Goal: Information Seeking & Learning: Learn about a topic

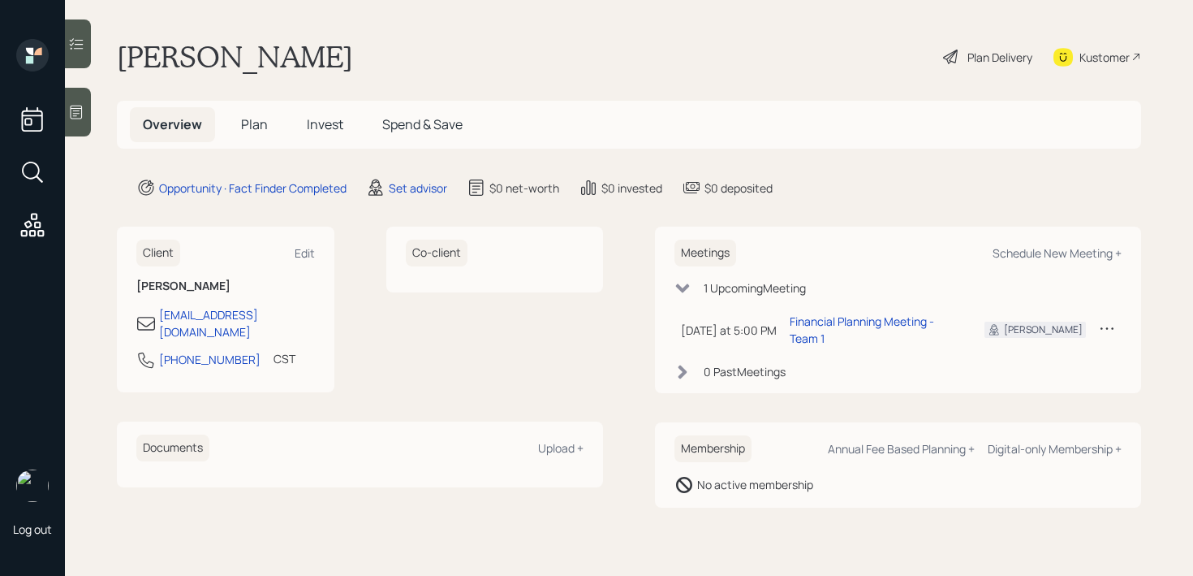
click at [86, 117] on div at bounding box center [78, 112] width 26 height 49
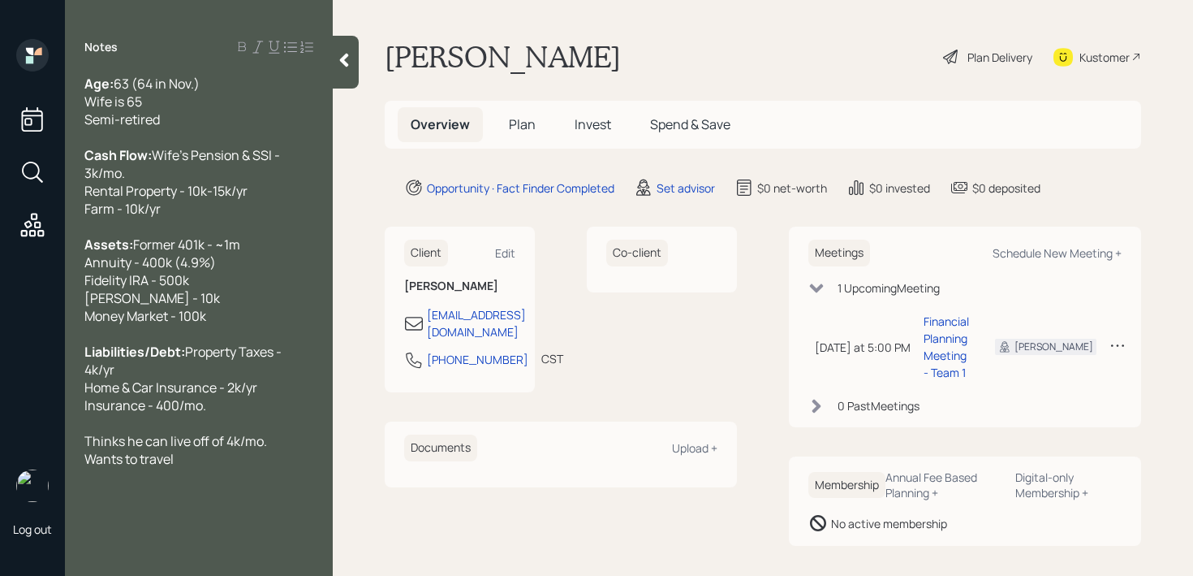
click at [280, 432] on div at bounding box center [198, 423] width 229 height 18
click at [261, 414] on div "Liabilities/Debt: Property Taxes - 4k/yr Home & Car Insurance - 2k/yr Insurance…" at bounding box center [198, 378] width 229 height 71
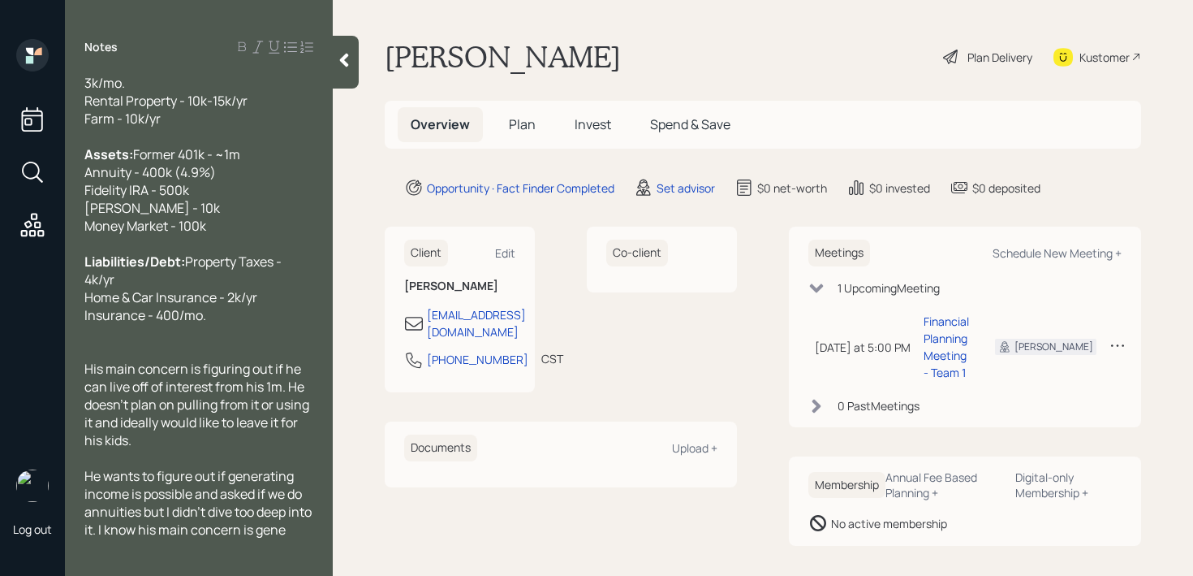
scroll to position [108, 0]
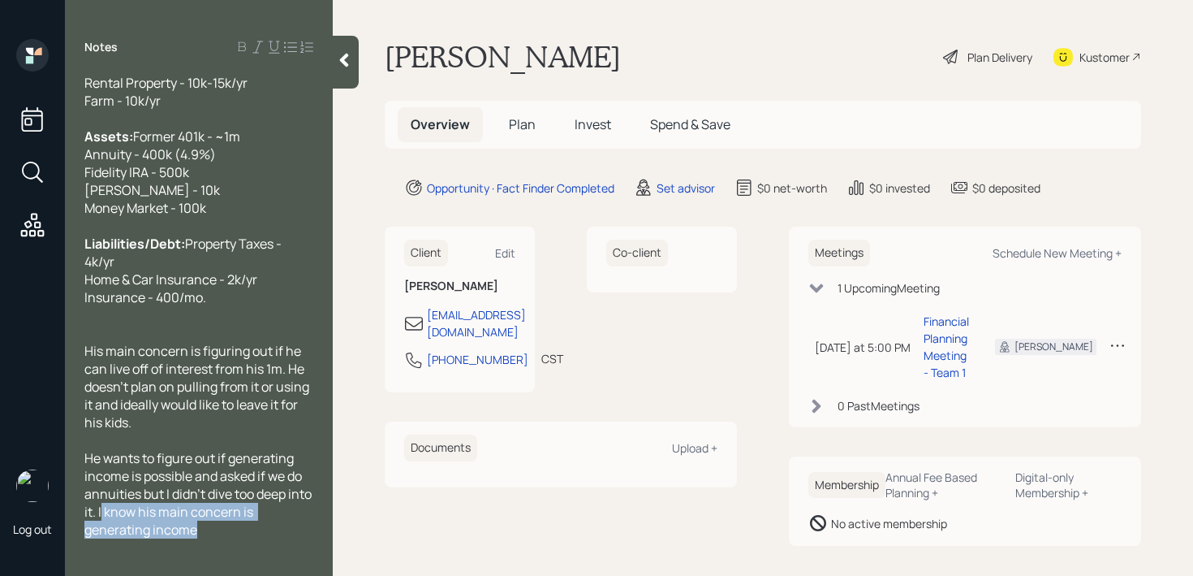
drag, startPoint x: 209, startPoint y: 546, endPoint x: 127, endPoint y: 537, distance: 82.6
click at [127, 537] on div "He wants to figure out if generating income is possible and asked if we do annu…" at bounding box center [198, 493] width 229 height 89
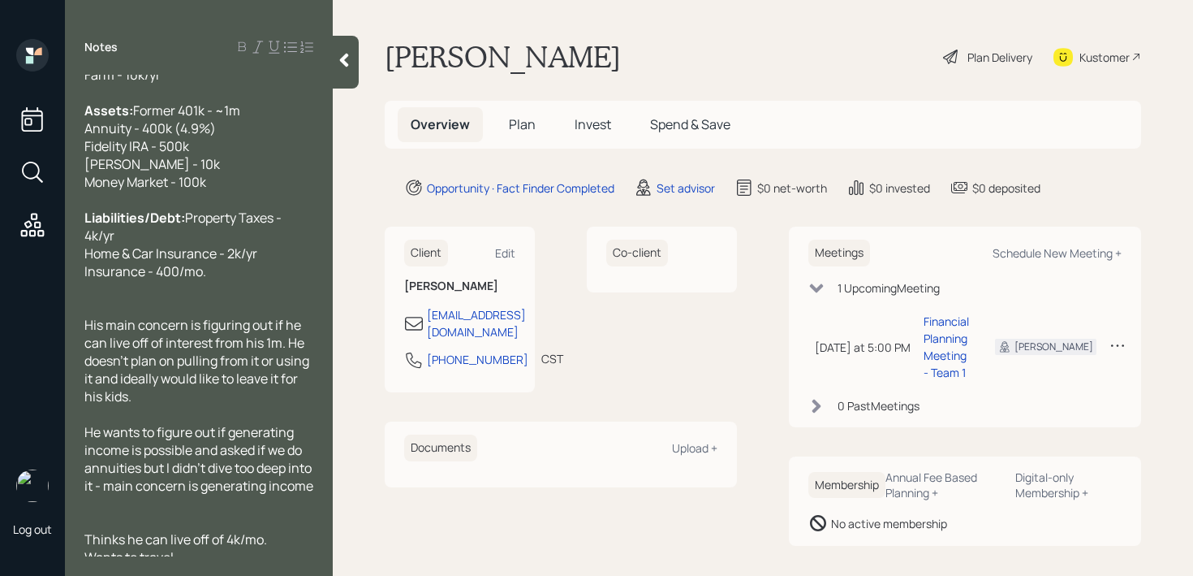
scroll to position [152, 0]
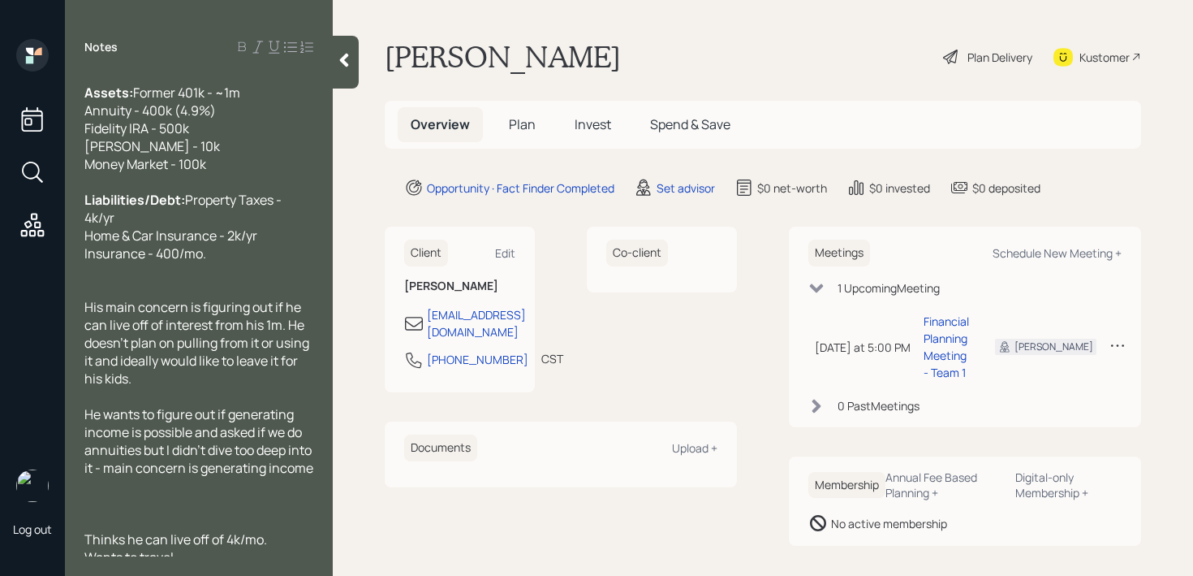
click at [136, 494] on div at bounding box center [198, 485] width 229 height 18
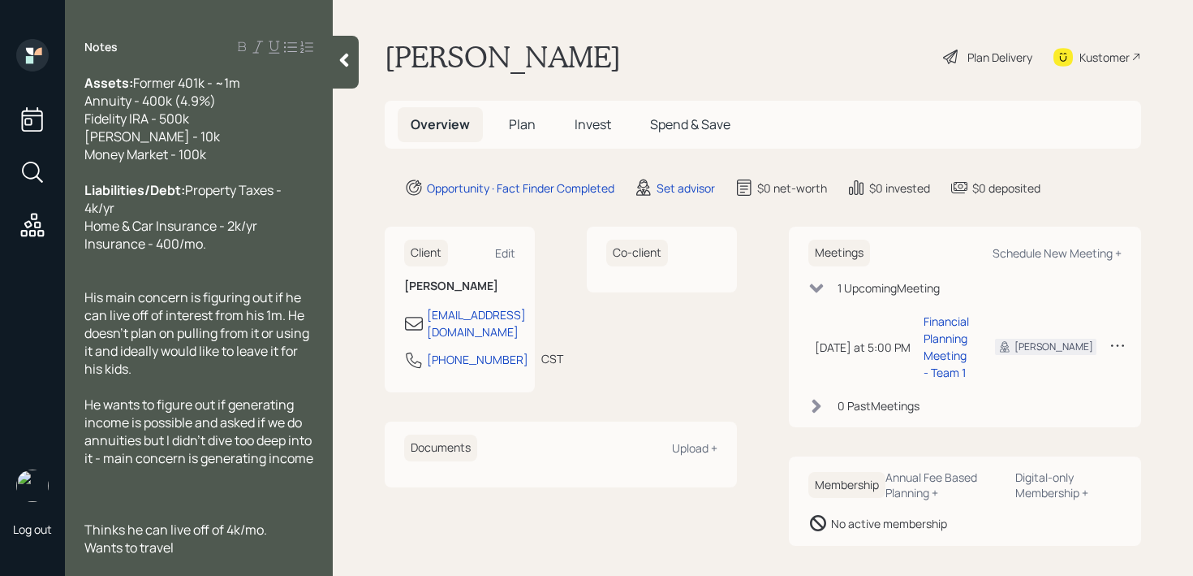
click at [88, 527] on span "Thinks he can live off of 4k/mo. Wants to travel" at bounding box center [175, 538] width 183 height 36
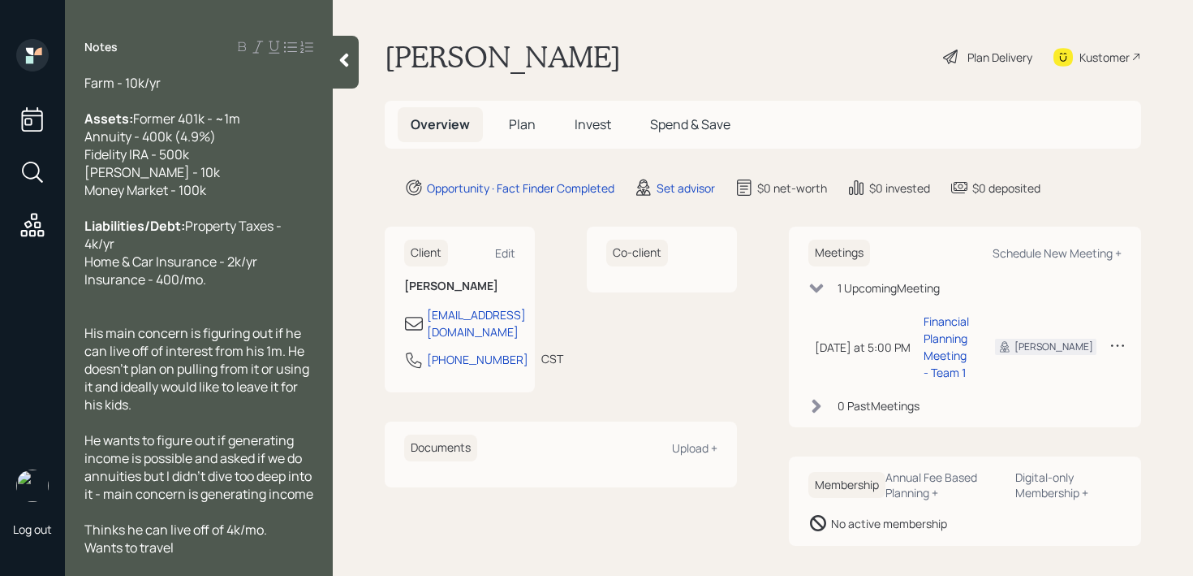
scroll to position [161, 0]
click at [216, 544] on div "Thinks he can live off of 4k/mo. Wants to travel" at bounding box center [198, 538] width 229 height 36
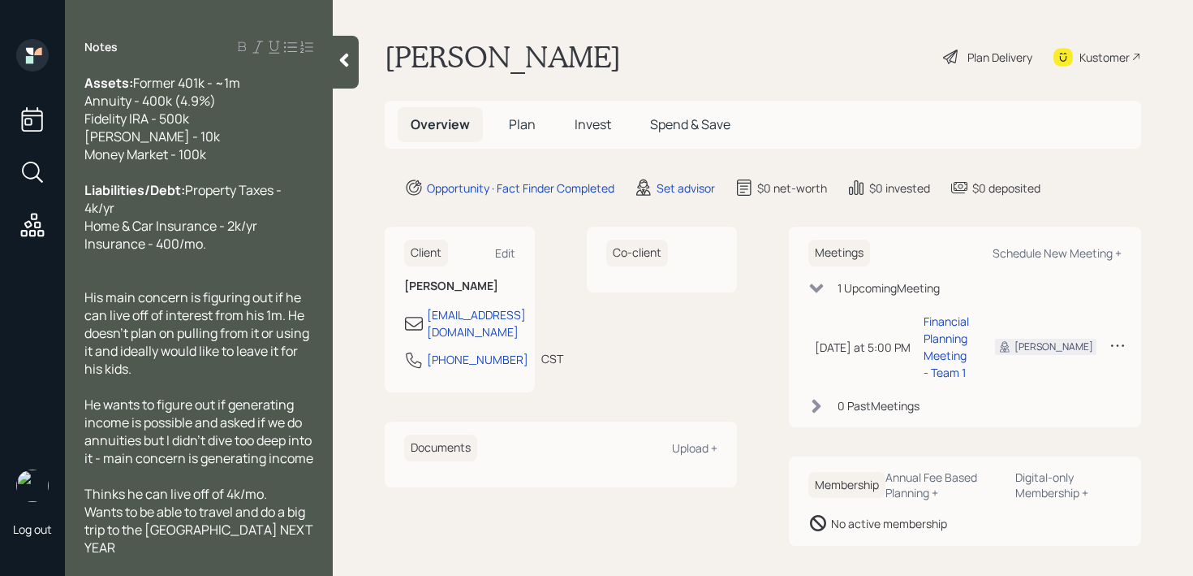
click at [231, 544] on span "Thinks he can live off of 4k/mo. Wants to be able to travel and do a big trip t…" at bounding box center [199, 520] width 231 height 71
drag, startPoint x: 292, startPoint y: 544, endPoint x: 213, endPoint y: 544, distance: 79.6
click at [213, 544] on div "Thinks he can live off of 4k/mo. Wants to be able to travel and do a big trip t…" at bounding box center [198, 520] width 229 height 71
click at [223, 531] on span "Thinks he can live off of 4k/mo. Wants to be able to travel and do a big trip t…" at bounding box center [196, 520] width 225 height 71
click at [264, 546] on span "Thinks he can live off of 4k/mo. Wants to be able to travel and do a big trip t…" at bounding box center [196, 520] width 225 height 71
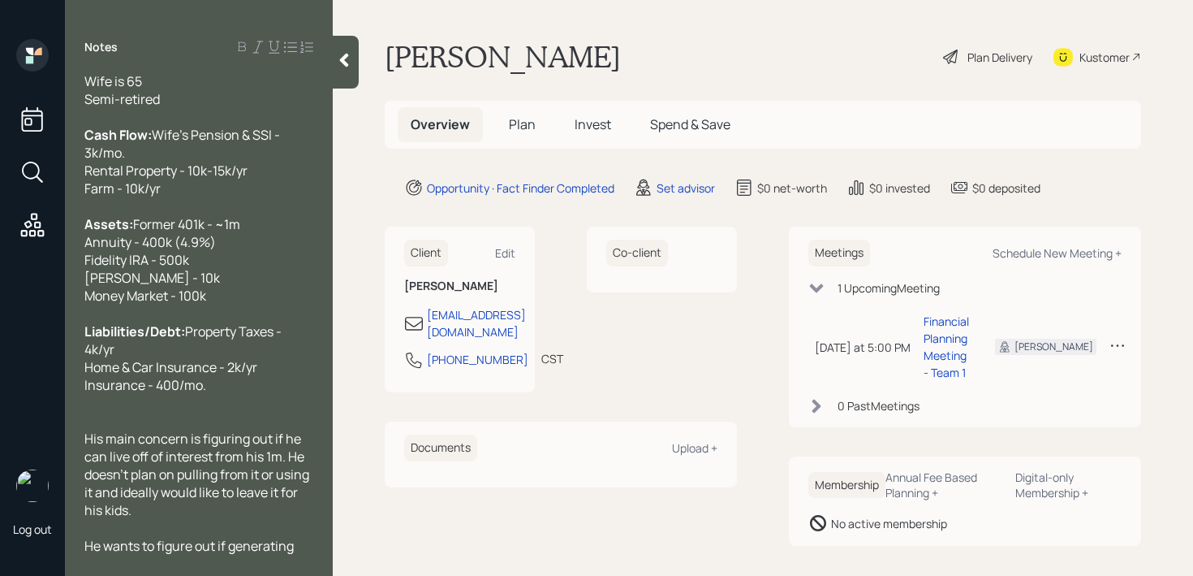
scroll to position [0, 0]
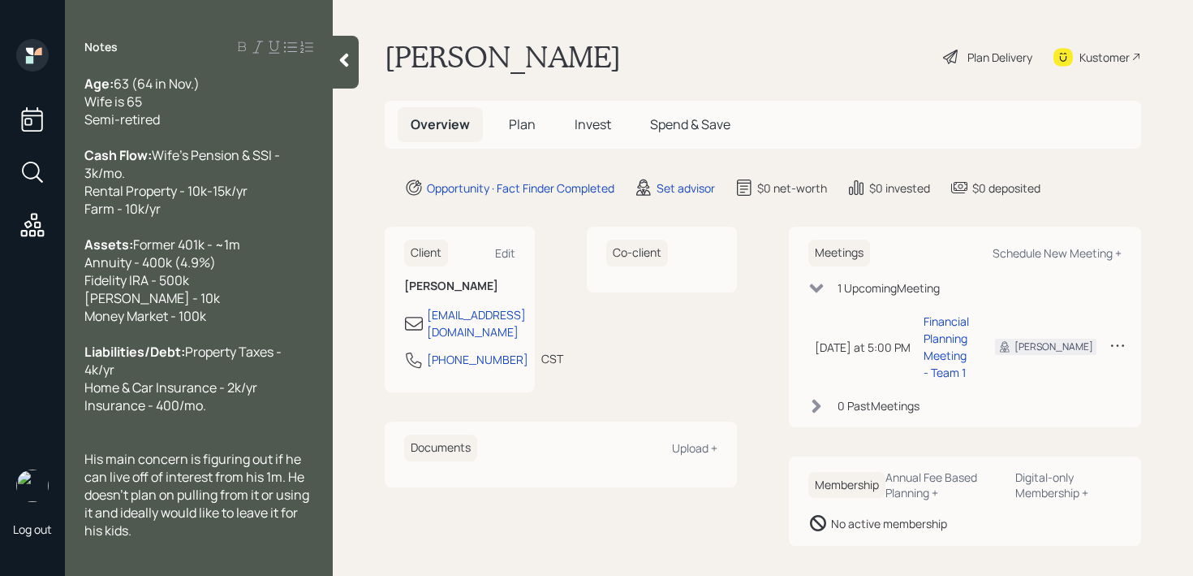
click at [249, 285] on div "Assets: Former 401k - ~1m Annuity - 400k (4.9%) Fidelity IRA - 500k [PERSON_NAM…" at bounding box center [198, 279] width 229 height 89
click at [237, 321] on div "Assets: Former 401k - ~1m Annuity - 400k (4.9%. 3 yr term) Fidelity IRA - 500k …" at bounding box center [198, 279] width 229 height 89
click at [342, 42] on div at bounding box center [346, 62] width 26 height 53
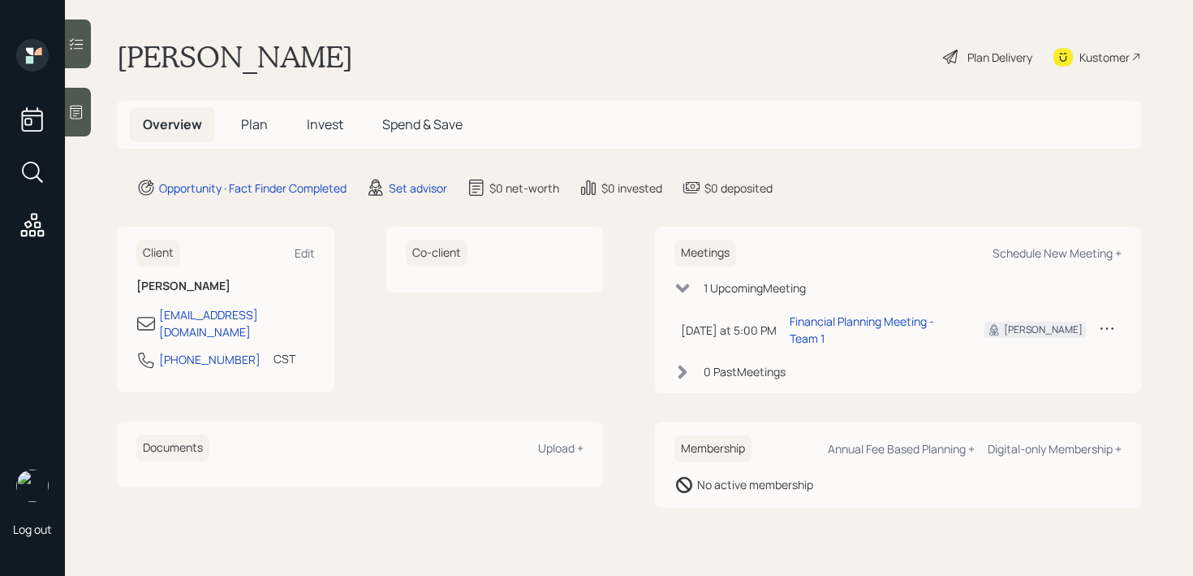
click at [407, 35] on main "[PERSON_NAME] Plan Delivery Kustomer Overview Plan Invest Spend & Save Opportun…" at bounding box center [629, 288] width 1128 height 576
